Goal: Register for event/course

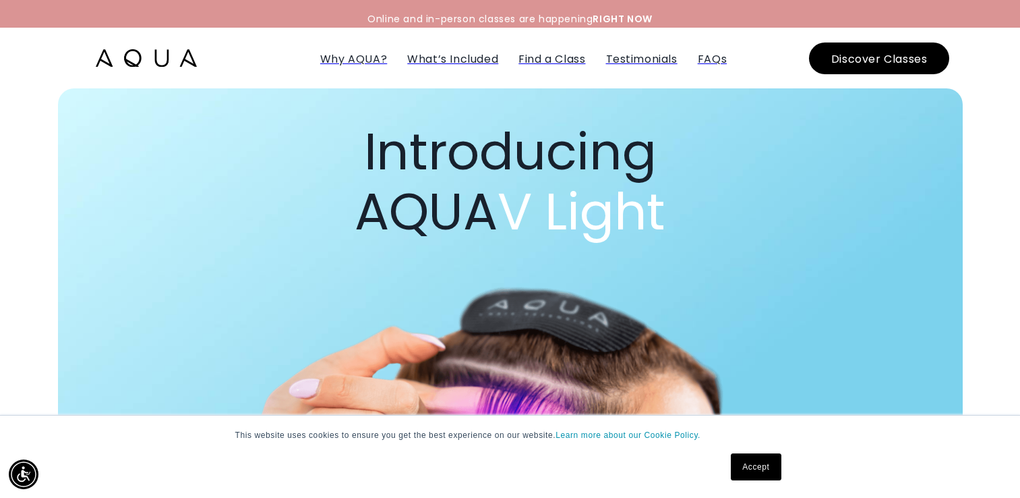
click at [21, 347] on div "Introducing AQUA V Light" at bounding box center [510, 362] width 1000 height 548
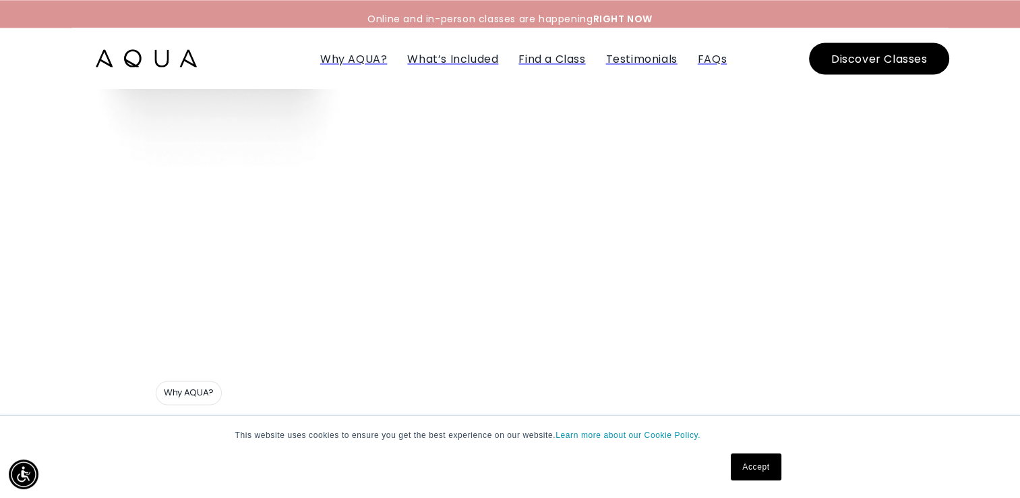
scroll to position [2158, 0]
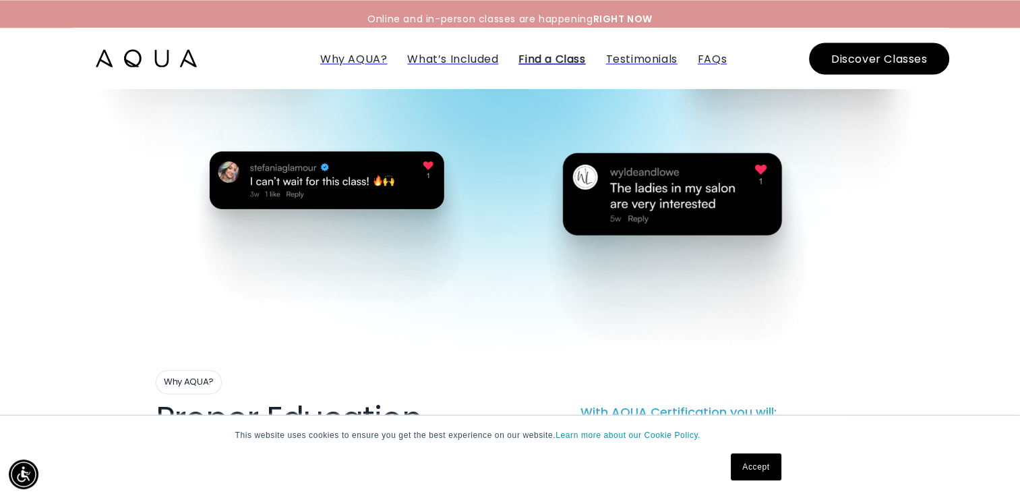
click at [555, 53] on span "Find a Class" at bounding box center [552, 59] width 67 height 16
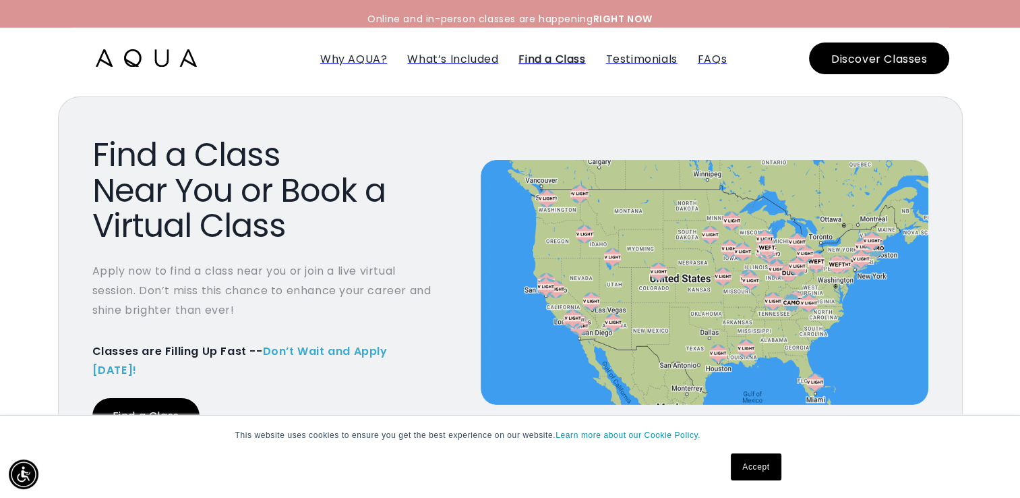
scroll to position [4809, 0]
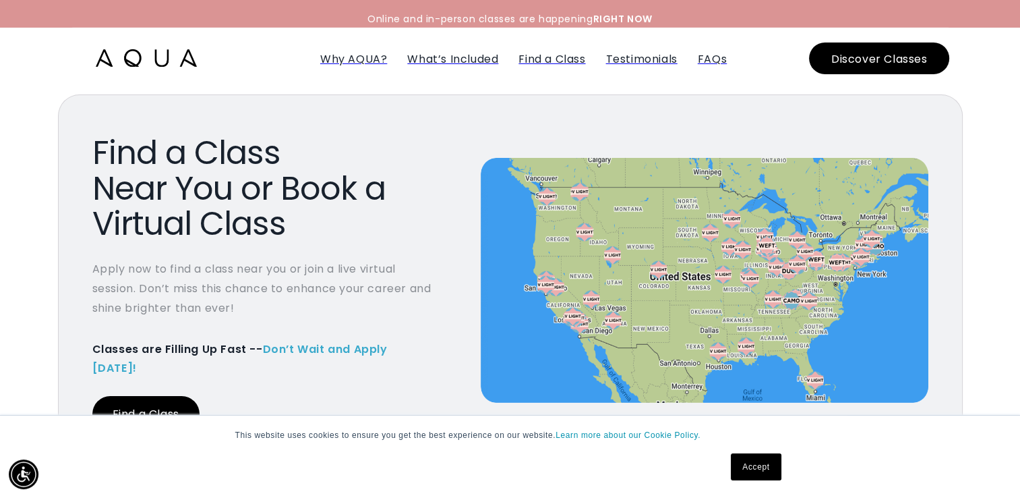
click at [162, 396] on link "Find a Class" at bounding box center [145, 414] width 107 height 36
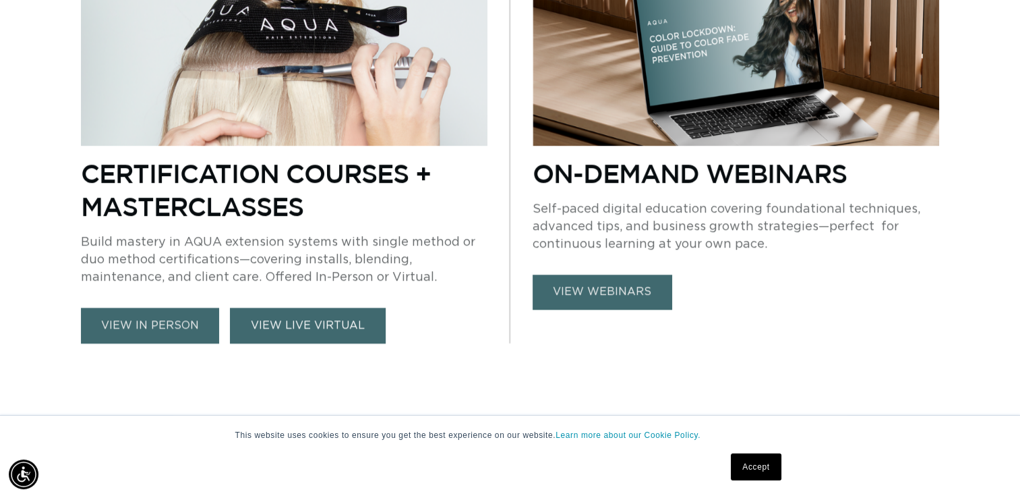
click at [322, 329] on link "VIEW LIVE VIRTUAL" at bounding box center [308, 326] width 156 height 36
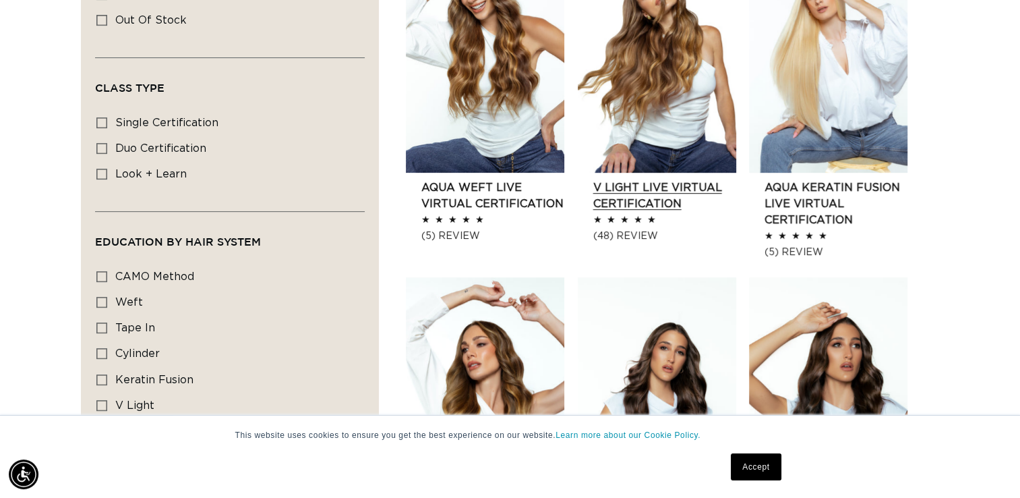
scroll to position [0, 1848]
click at [664, 179] on link "V Light Live Virtual Certification" at bounding box center [664, 195] width 143 height 32
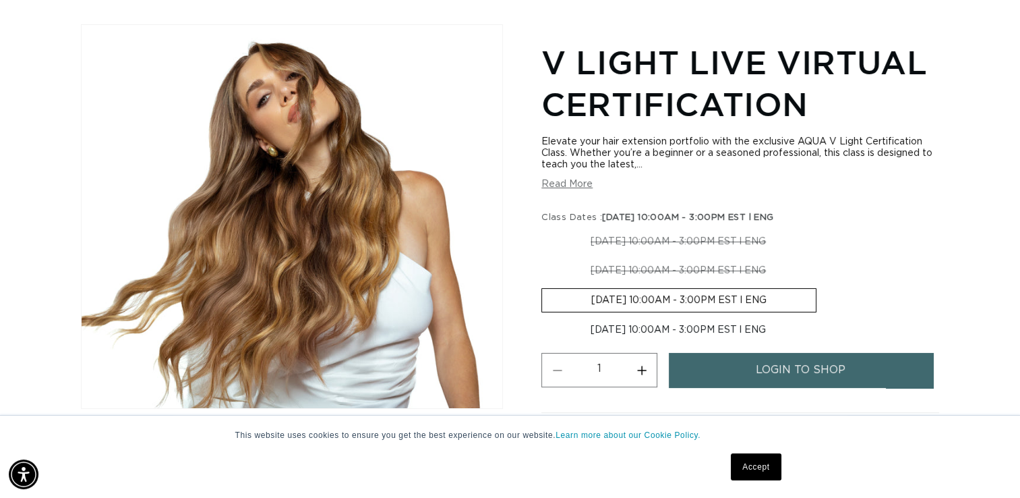
scroll to position [0, 925]
click at [564, 186] on button "Read More" at bounding box center [567, 184] width 51 height 11
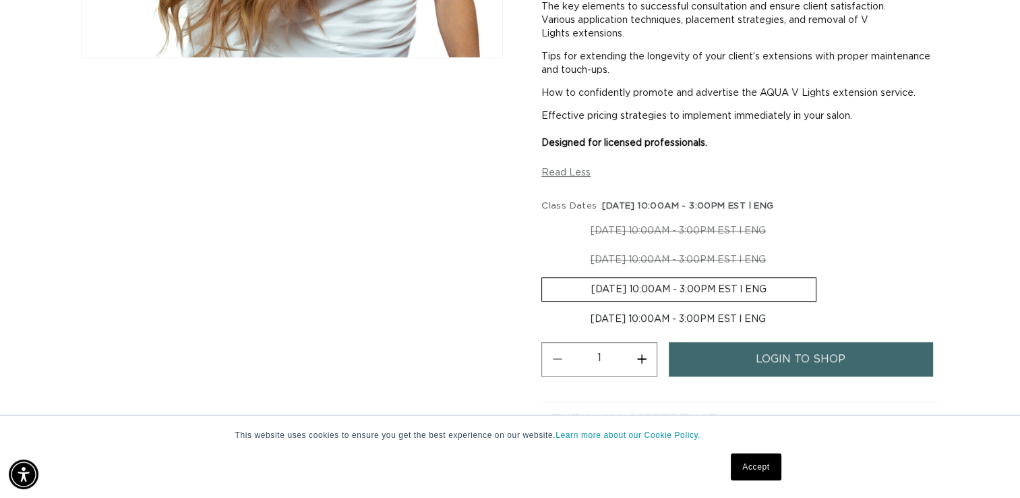
click at [281, 278] on div "Skip to product information Open media 1 in modal 1 / of 1" at bounding box center [292, 76] width 422 height 805
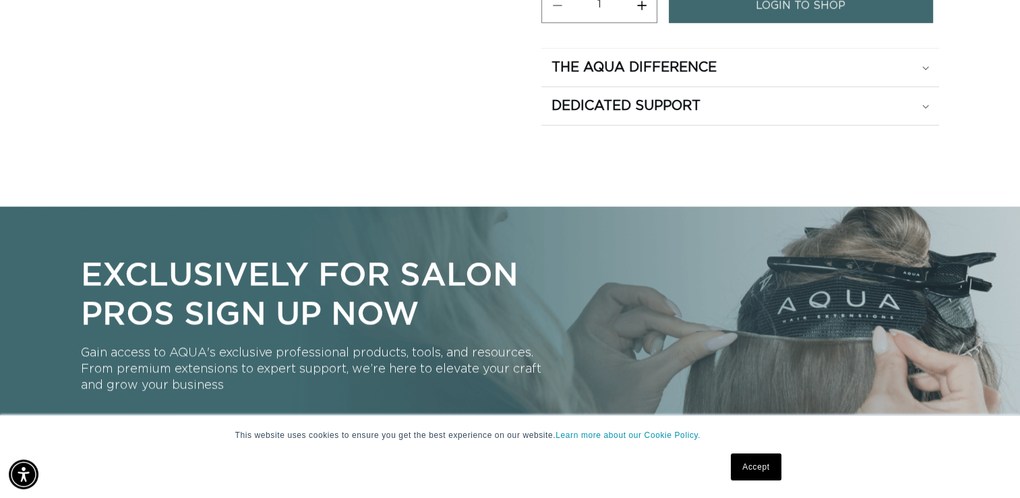
scroll to position [0, 0]
click at [918, 74] on div "The Aqua Difference" at bounding box center [741, 68] width 378 height 18
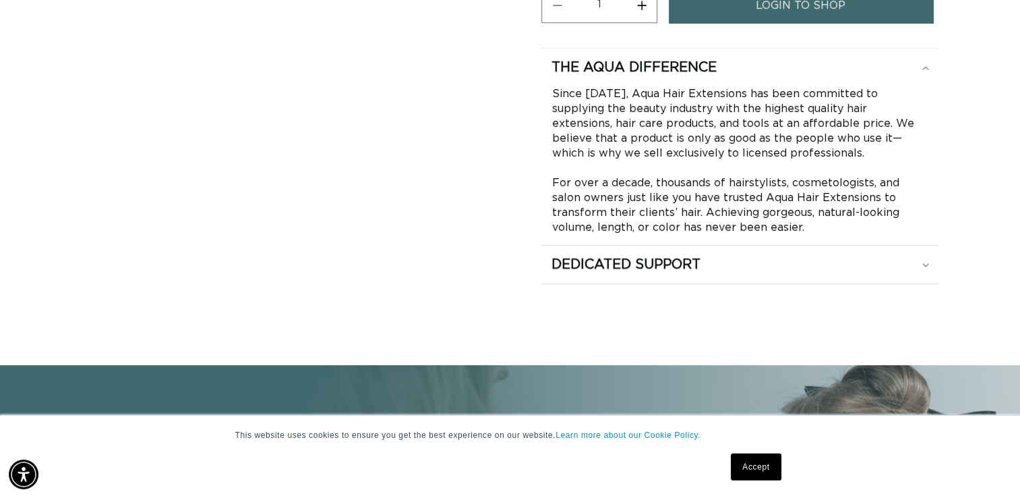
scroll to position [0, 1848]
click at [814, 273] on div "Dedicated Support" at bounding box center [741, 265] width 378 height 18
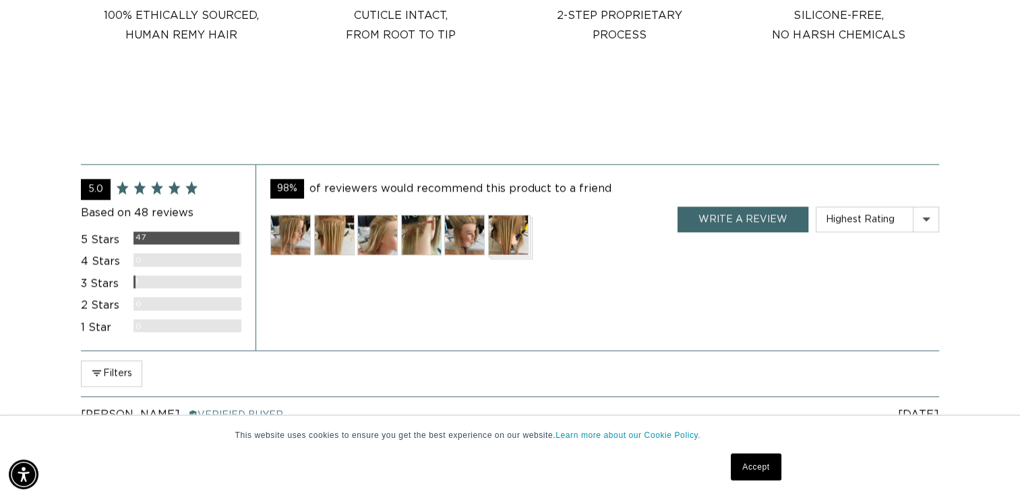
scroll to position [1664, 0]
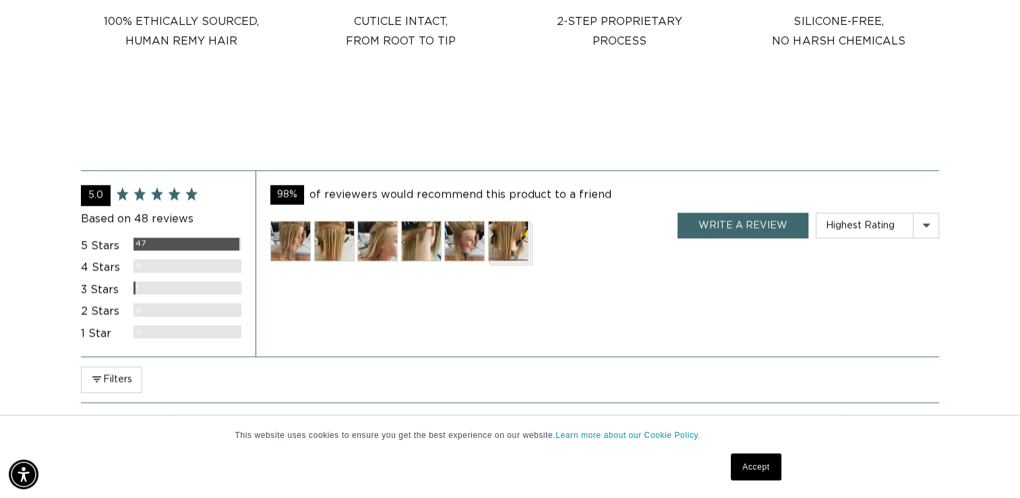
click at [334, 261] on img at bounding box center [334, 241] width 40 height 40
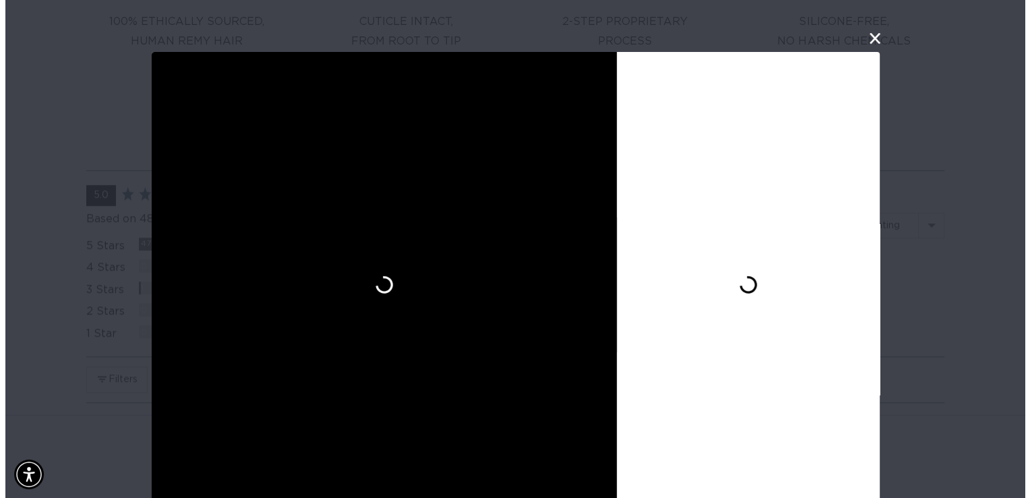
scroll to position [0, 0]
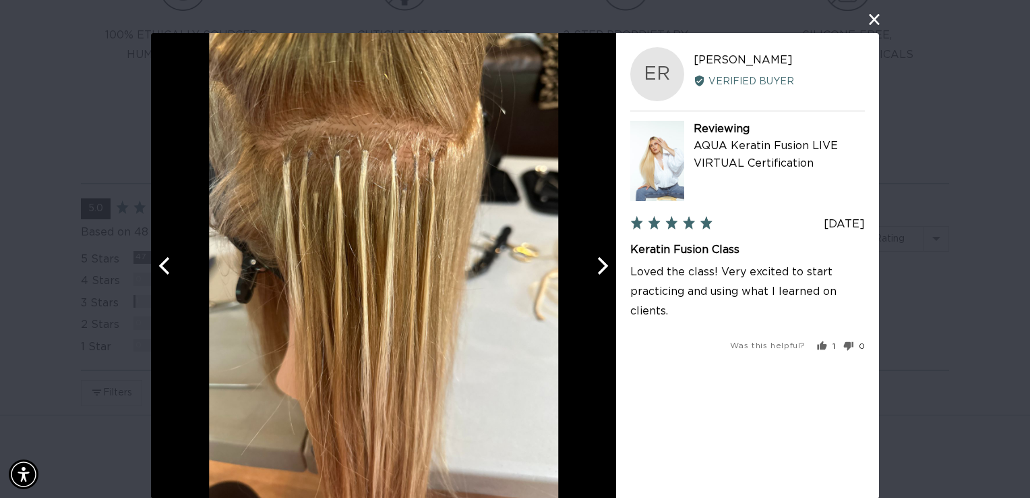
click at [869, 23] on button "close this modal window" at bounding box center [875, 19] width 16 height 16
